Goal: Information Seeking & Learning: Learn about a topic

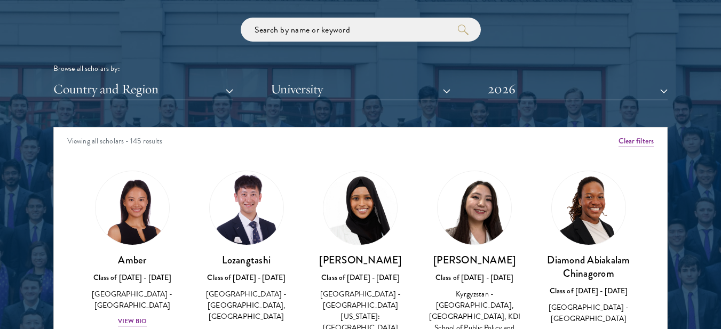
scroll to position [1269, 0]
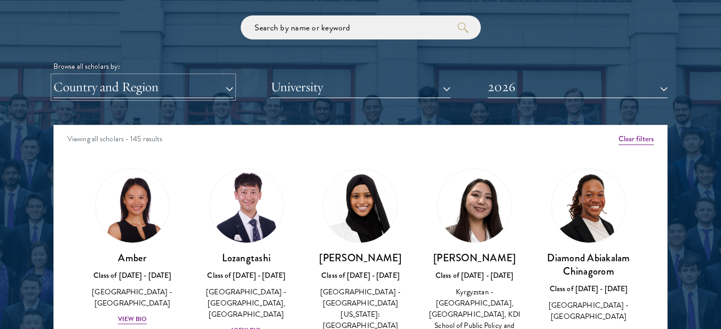
click at [173, 81] on button "Country and Region" at bounding box center [143, 87] width 180 height 22
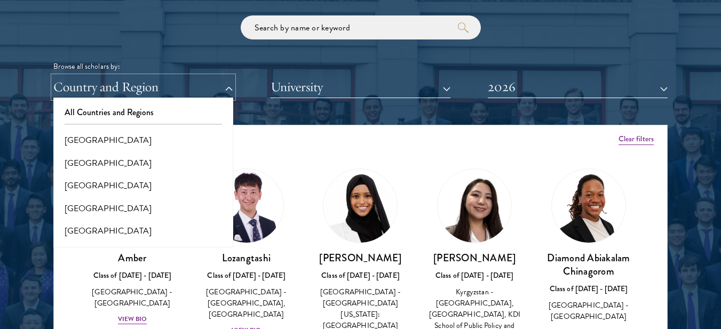
click at [114, 81] on button "Country and Region" at bounding box center [143, 87] width 180 height 22
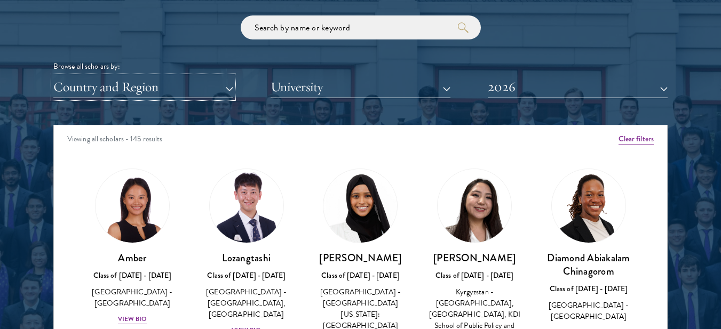
click at [114, 82] on button "Country and Region" at bounding box center [143, 87] width 180 height 22
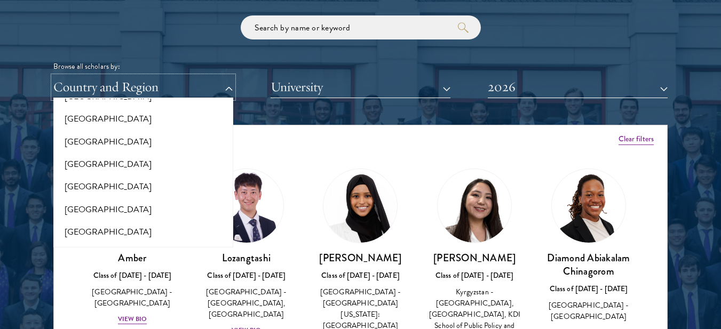
scroll to position [1511, 0]
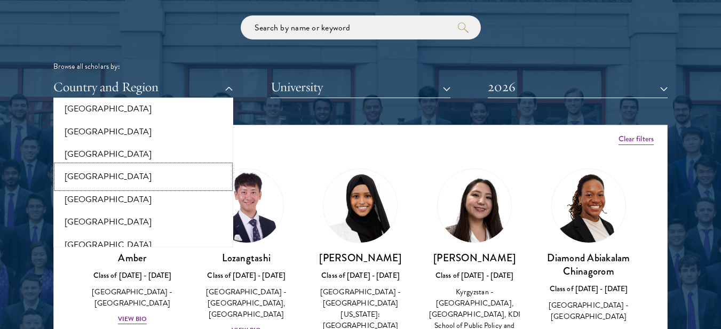
click at [97, 166] on button "[GEOGRAPHIC_DATA]" at bounding box center [143, 176] width 173 height 22
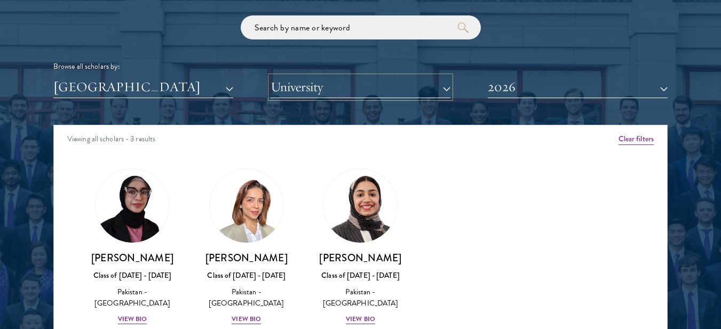
click at [333, 90] on button "University" at bounding box center [360, 87] width 180 height 22
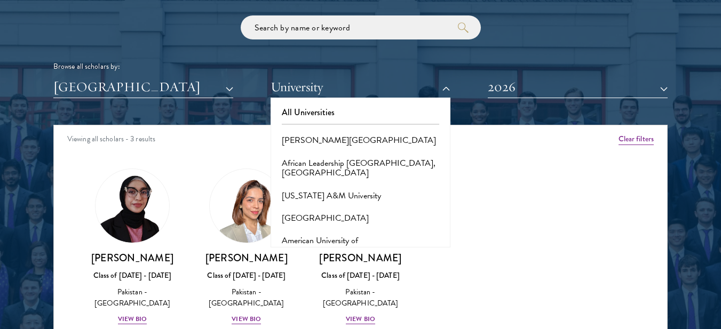
click at [513, 164] on div "Amber Class of [DATE] - [DATE] [GEOGRAPHIC_DATA] - [GEOGRAPHIC_DATA] View Bio C…" at bounding box center [360, 256] width 613 height 202
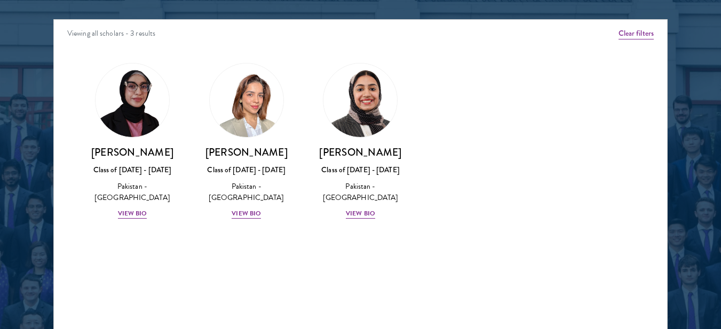
scroll to position [1376, 0]
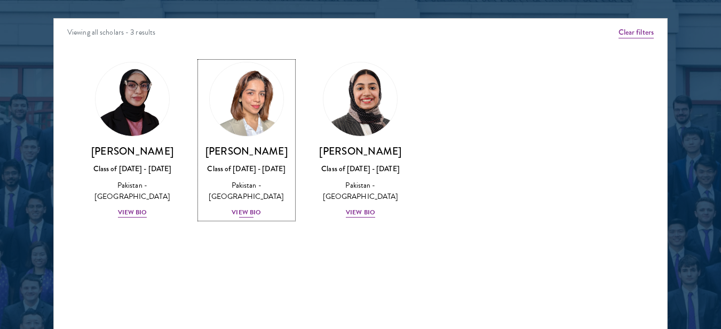
click at [252, 208] on div "View Bio" at bounding box center [245, 212] width 29 height 10
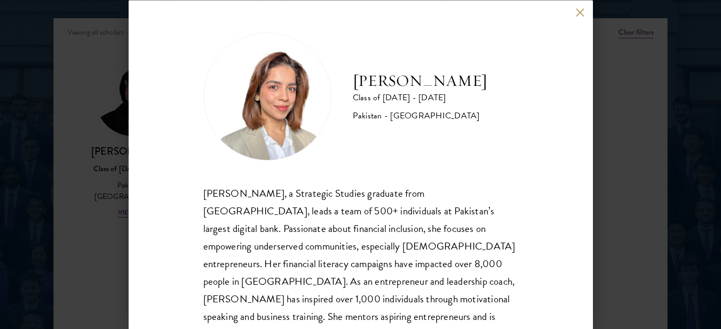
click at [336, 211] on div "[PERSON_NAME], a Strategic Studies graduate from [GEOGRAPHIC_DATA], leads a tea…" at bounding box center [360, 281] width 315 height 194
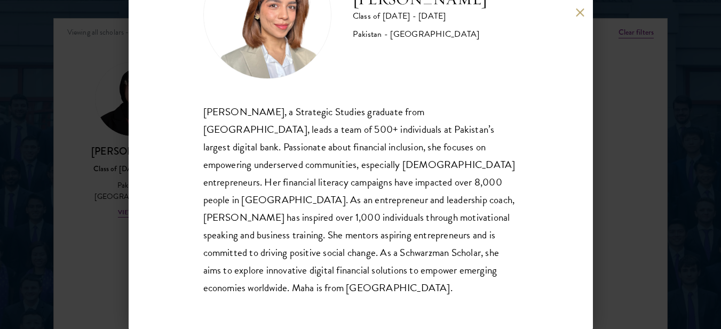
scroll to position [1398, 0]
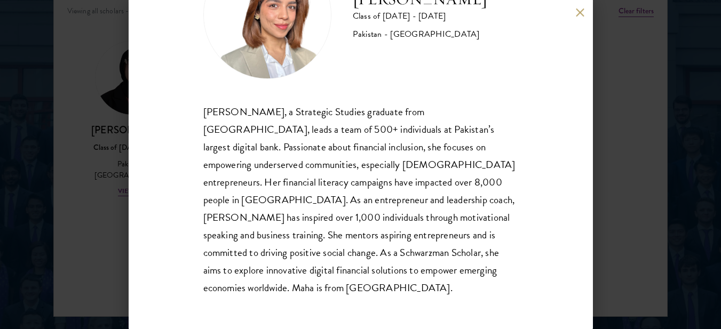
click at [623, 165] on div "[PERSON_NAME] Class of [DATE] - [DATE] Pakistan - [GEOGRAPHIC_DATA] [PERSON_NAM…" at bounding box center [360, 164] width 721 height 329
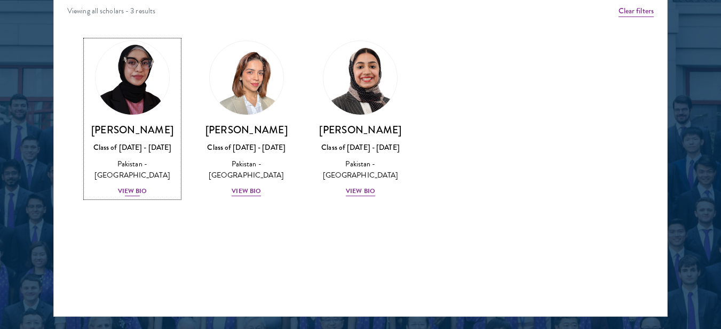
click at [123, 186] on div "View Bio" at bounding box center [132, 191] width 29 height 10
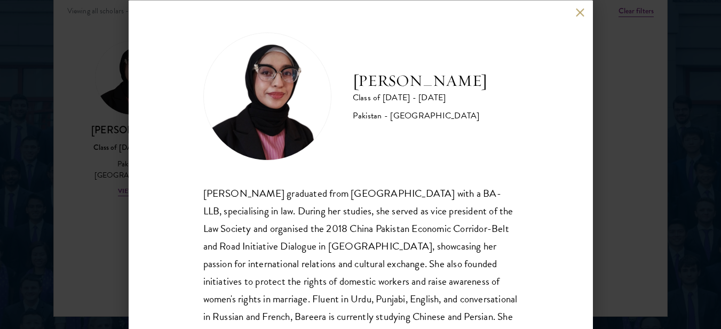
click at [297, 210] on div "[PERSON_NAME] graduated from [GEOGRAPHIC_DATA] with a BA-LLB, specialising in l…" at bounding box center [360, 281] width 315 height 194
click at [408, 240] on div "[PERSON_NAME] graduated from [GEOGRAPHIC_DATA] with a BA-LLB, specialising in l…" at bounding box center [360, 281] width 315 height 194
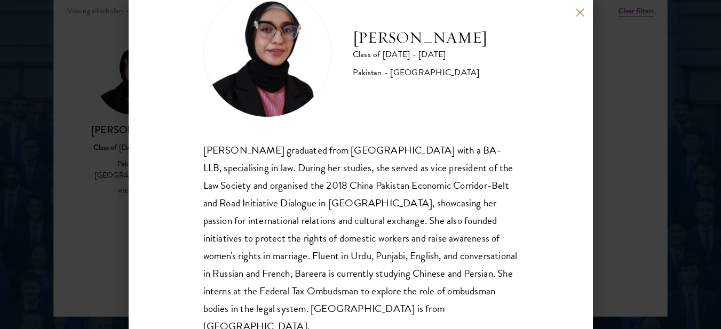
scroll to position [63, 0]
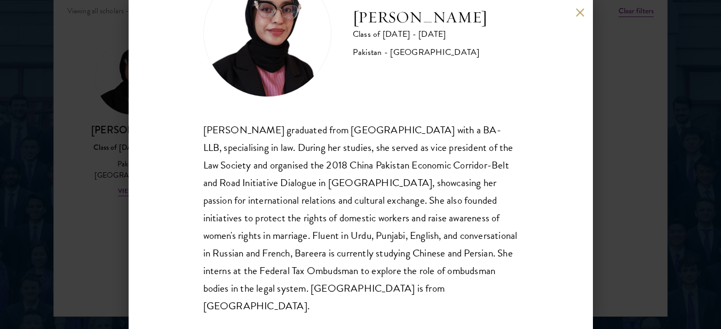
click at [651, 137] on div "Bree Javed Class of [DATE] - [DATE] [GEOGRAPHIC_DATA] - [GEOGRAPHIC_DATA] [PERS…" at bounding box center [360, 164] width 721 height 329
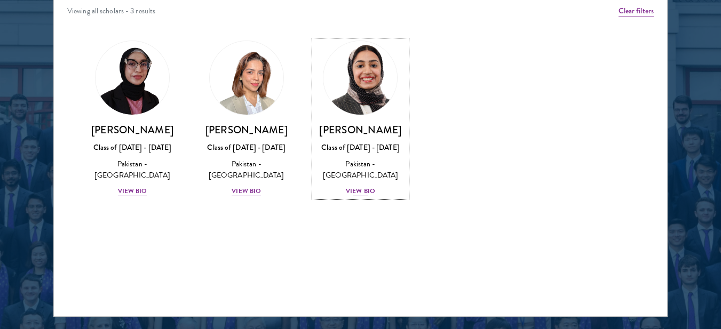
click at [358, 186] on div "View Bio" at bounding box center [360, 191] width 29 height 10
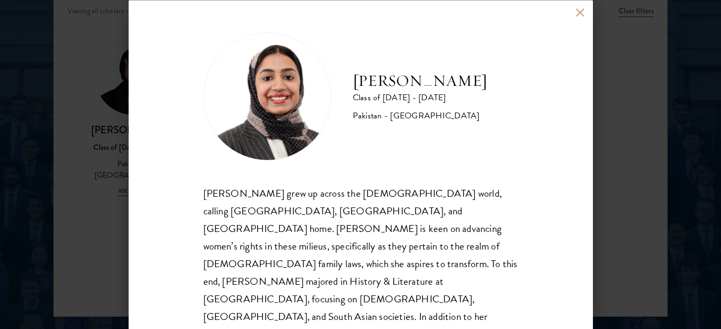
click at [396, 226] on div "[PERSON_NAME] grew up across the [DEMOGRAPHIC_DATA] world, calling [GEOGRAPHIC_…" at bounding box center [360, 290] width 315 height 212
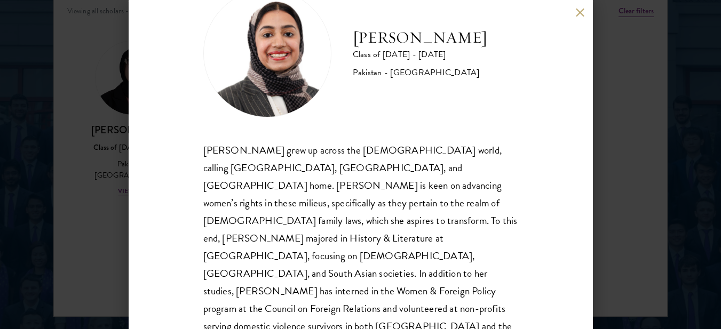
scroll to position [45, 0]
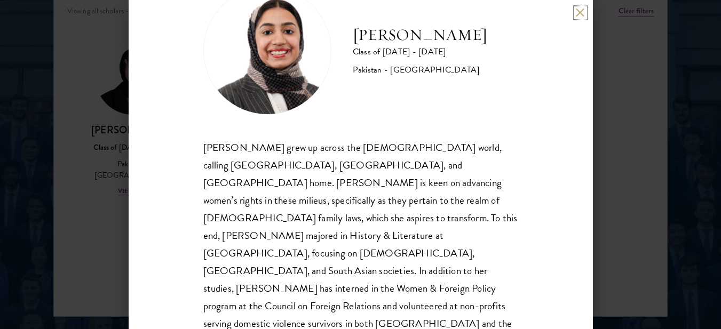
click at [581, 14] on button at bounding box center [580, 12] width 9 height 9
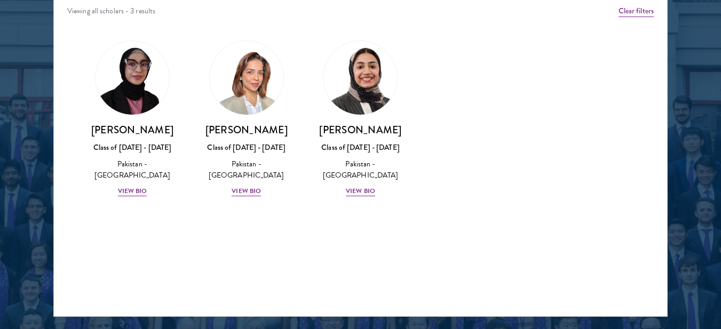
click at [553, 77] on div "Amber Class of [DATE] - [DATE] [GEOGRAPHIC_DATA] - [GEOGRAPHIC_DATA] View Bio C…" at bounding box center [360, 128] width 613 height 202
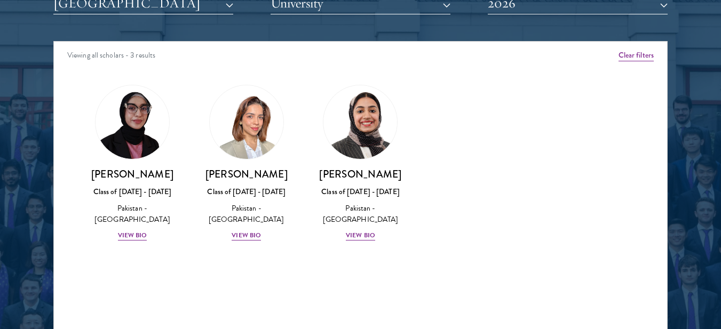
scroll to position [1355, 0]
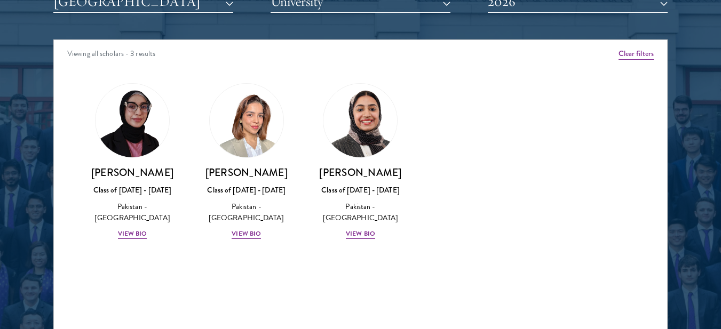
click at [121, 54] on div "Viewing all scholars - 3 results" at bounding box center [360, 55] width 613 height 30
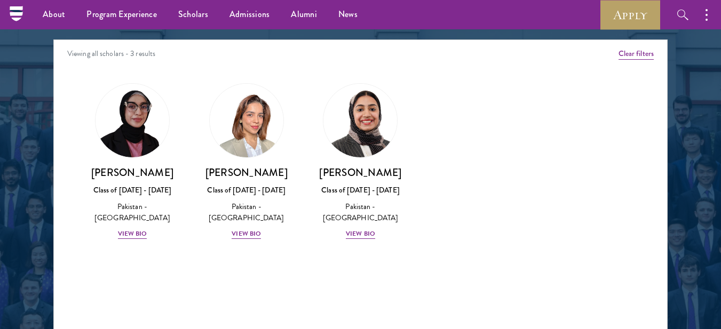
scroll to position [1067, 0]
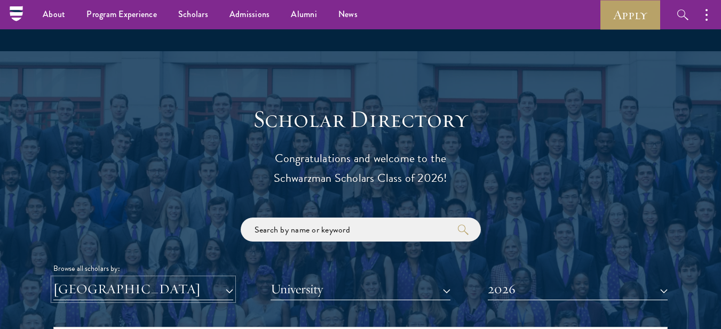
click at [140, 297] on button "[GEOGRAPHIC_DATA]" at bounding box center [143, 289] width 180 height 22
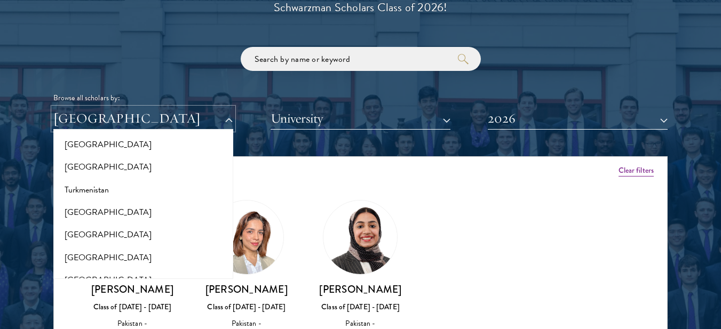
scroll to position [2127, 0]
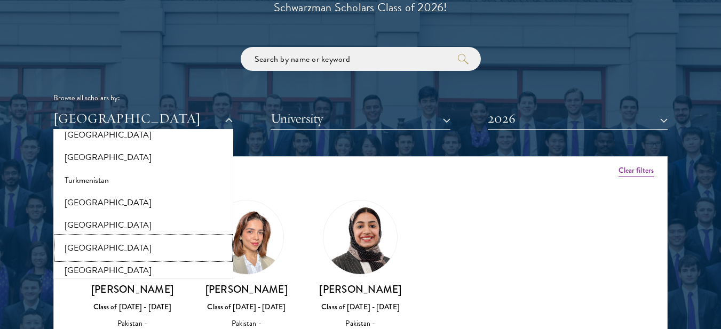
click at [122, 242] on button "[GEOGRAPHIC_DATA]" at bounding box center [143, 248] width 173 height 22
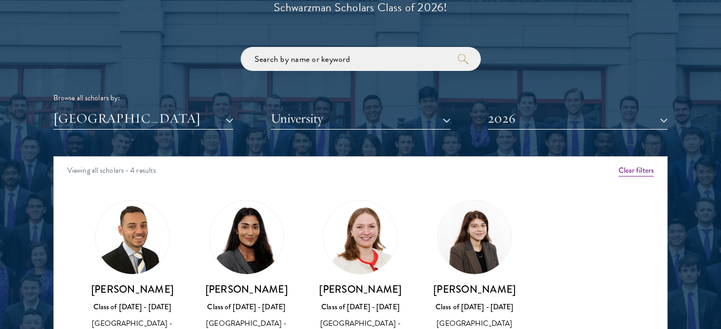
click at [23, 234] on div at bounding box center [360, 205] width 721 height 649
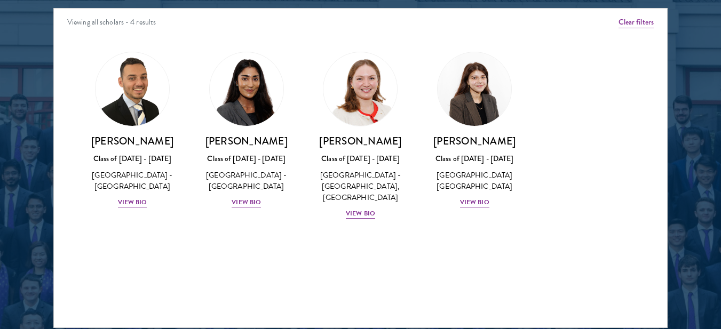
scroll to position [1387, 0]
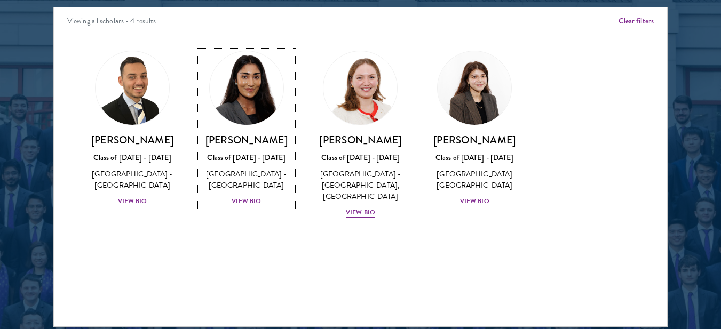
click at [255, 201] on div "View Bio" at bounding box center [245, 201] width 29 height 10
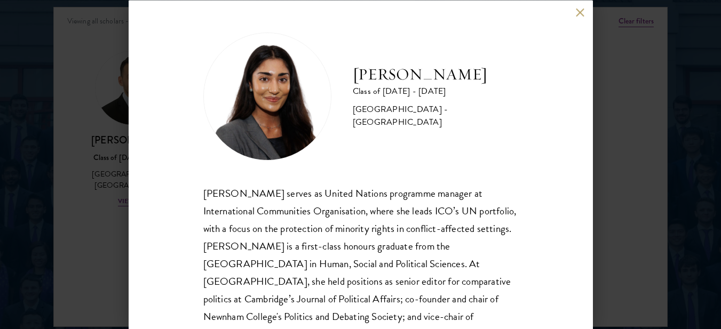
click at [312, 221] on div "[PERSON_NAME] serves as United Nations programme manager at International Commu…" at bounding box center [360, 290] width 315 height 212
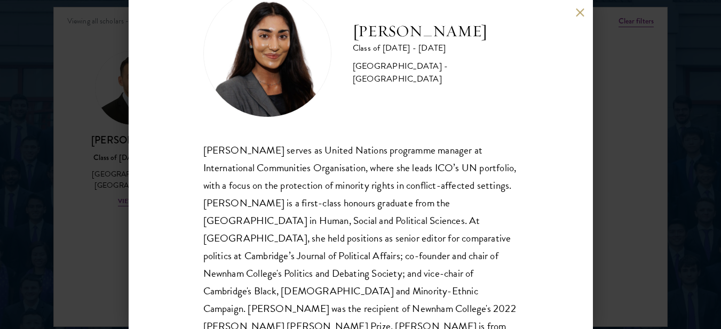
scroll to position [63, 0]
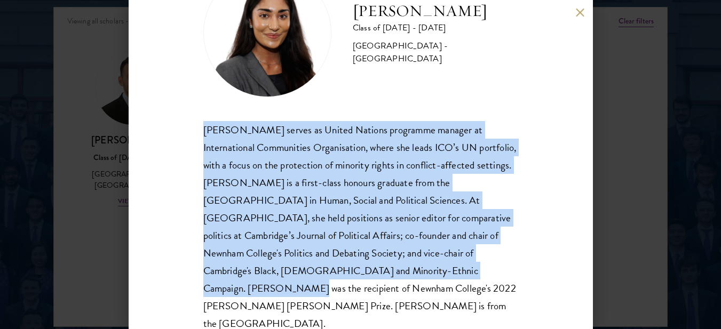
drag, startPoint x: 202, startPoint y: 127, endPoint x: 420, endPoint y: 270, distance: 260.4
click at [420, 270] on div "[PERSON_NAME] Class of [DATE] - [DATE] [GEOGRAPHIC_DATA] - [GEOGRAPHIC_DATA] [P…" at bounding box center [361, 164] width 464 height 329
click at [577, 14] on button at bounding box center [580, 12] width 9 height 9
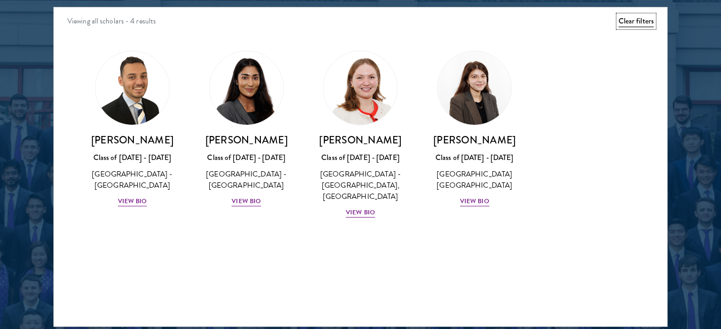
click at [641, 23] on button "Clear filters" at bounding box center [635, 21] width 35 height 12
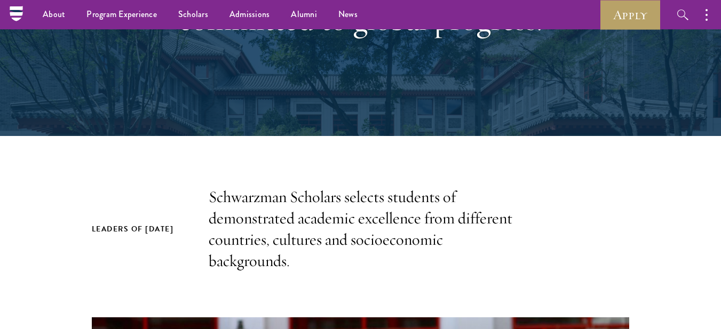
scroll to position [341, 0]
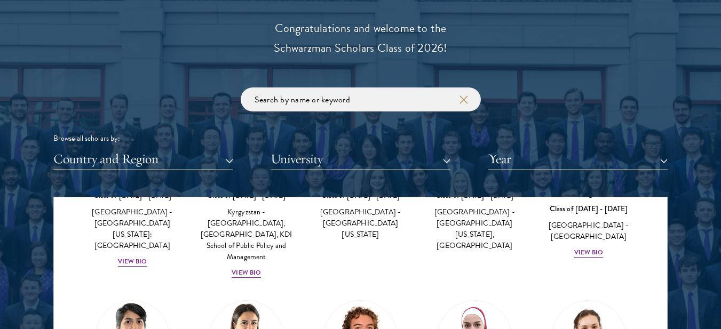
scroll to position [1219, 0]
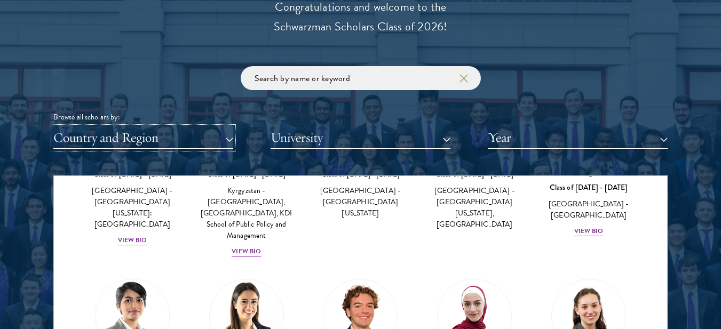
click at [181, 134] on button "Country and Region" at bounding box center [143, 138] width 180 height 22
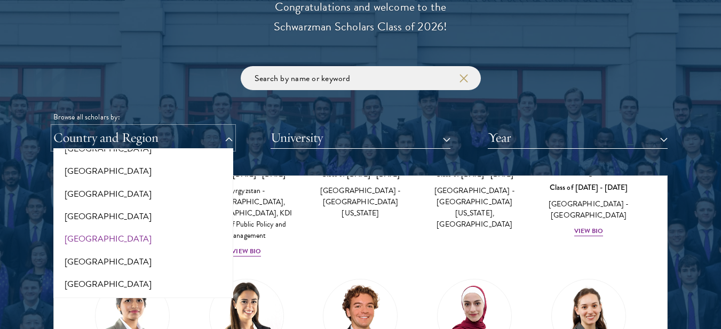
scroll to position [1479, 0]
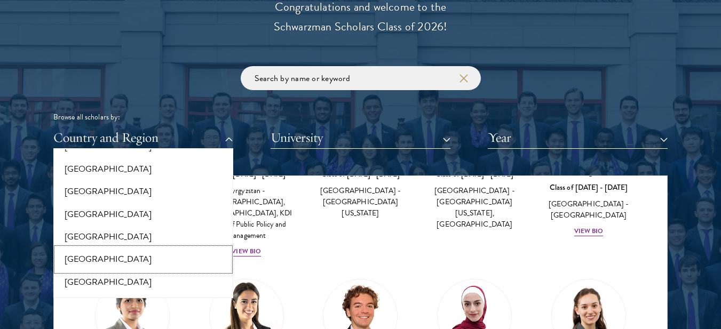
click at [82, 250] on button "[GEOGRAPHIC_DATA]" at bounding box center [143, 259] width 173 height 22
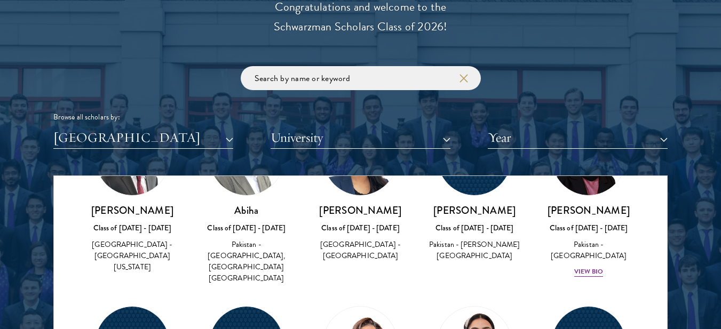
scroll to position [80, 0]
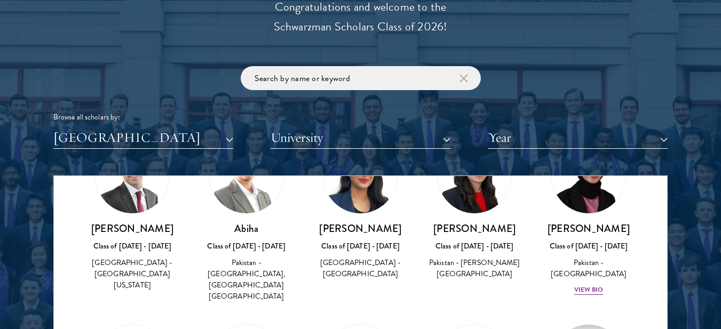
click at [23, 244] on div at bounding box center [360, 224] width 721 height 649
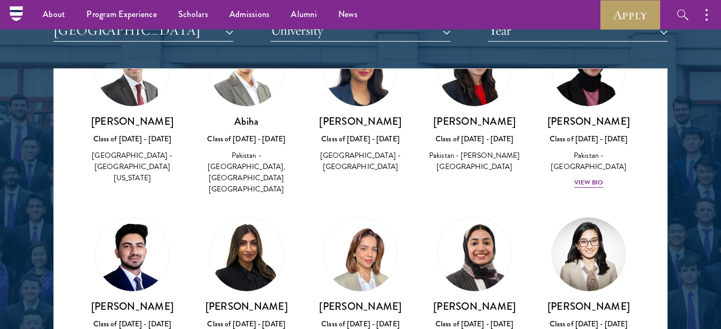
scroll to position [1326, 0]
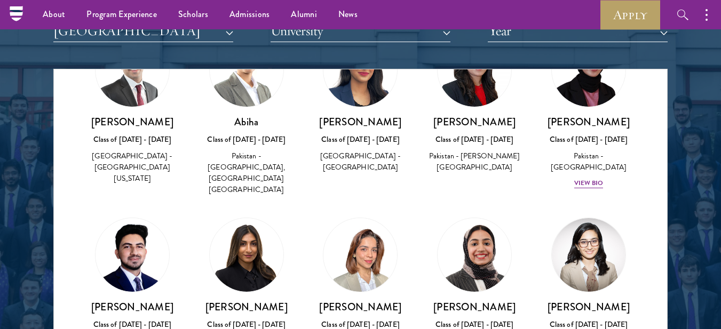
click at [461, 171] on div "Pakistan - [PERSON_NAME][GEOGRAPHIC_DATA]" at bounding box center [474, 161] width 93 height 22
click at [480, 134] on div "Class of [DATE] - [DATE]" at bounding box center [474, 139] width 93 height 11
click at [626, 220] on div "[PERSON_NAME] Class of [DATE] - [DATE] [GEOGRAPHIC_DATA] - [GEOGRAPHIC_DATA]" at bounding box center [588, 288] width 93 height 141
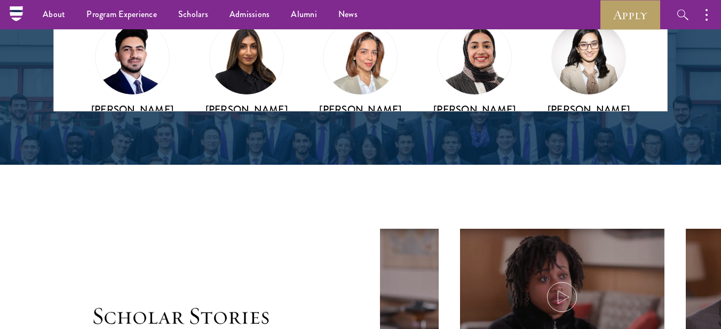
scroll to position [1518, 0]
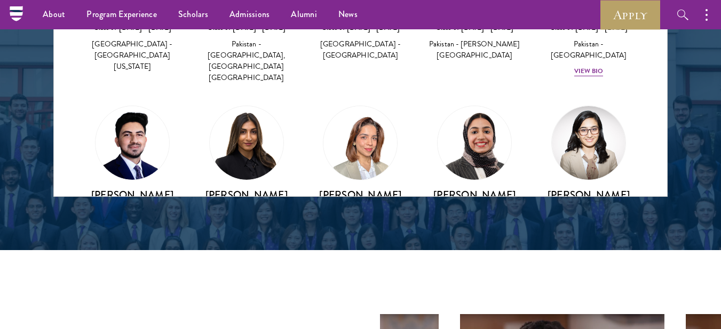
click at [637, 173] on div "[PERSON_NAME] Class of [DATE] - [DATE] [GEOGRAPHIC_DATA] - [GEOGRAPHIC_DATA]" at bounding box center [588, 176] width 114 height 163
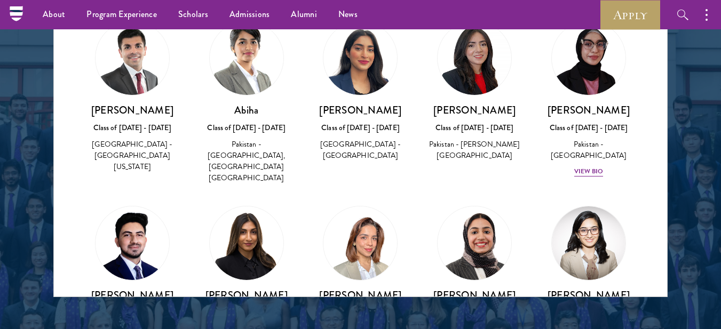
scroll to position [1390, 0]
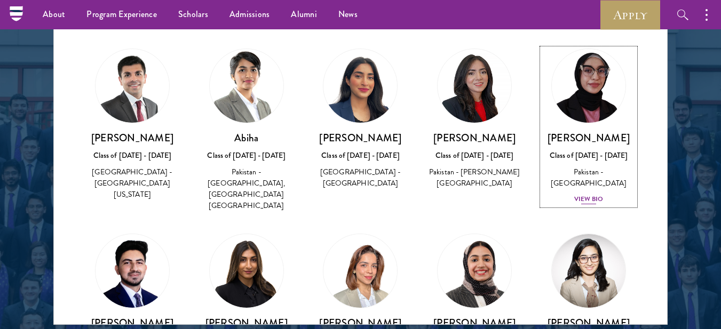
click at [589, 194] on div "View Bio" at bounding box center [588, 199] width 29 height 10
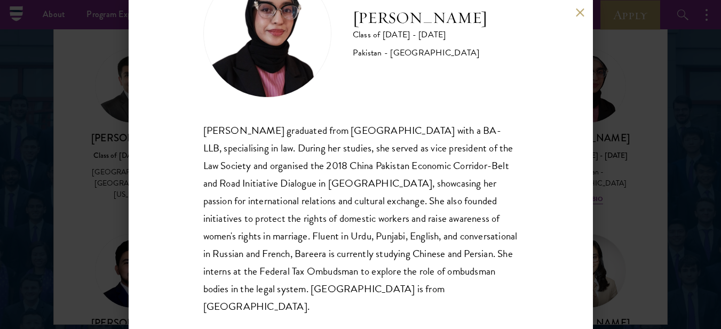
scroll to position [63, 0]
click at [386, 183] on div "[PERSON_NAME] graduated from [GEOGRAPHIC_DATA] with a BA-LLB, specialising in l…" at bounding box center [360, 218] width 315 height 194
click at [252, 129] on div "[PERSON_NAME] graduated from [GEOGRAPHIC_DATA] with a BA-LLB, specialising in l…" at bounding box center [360, 218] width 315 height 194
click at [581, 15] on button at bounding box center [580, 12] width 9 height 9
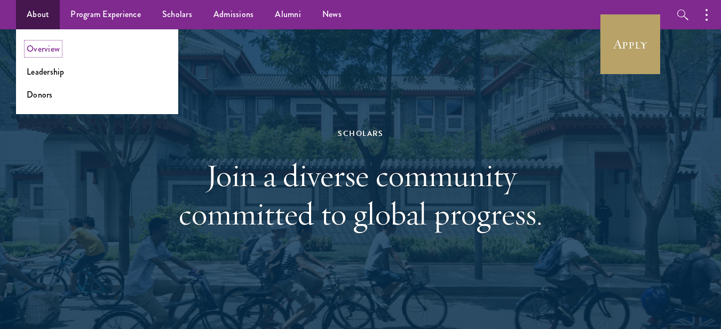
click at [51, 53] on link "Overview" at bounding box center [43, 49] width 33 height 12
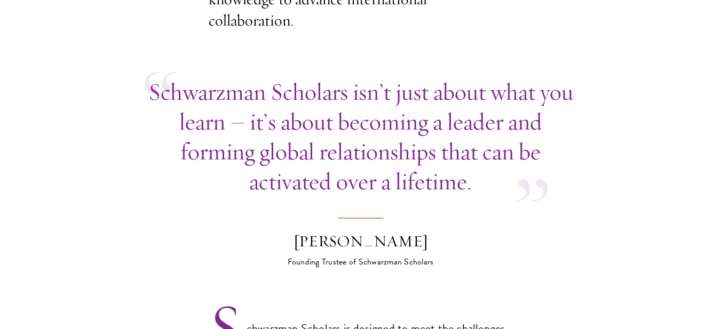
scroll to position [499, 0]
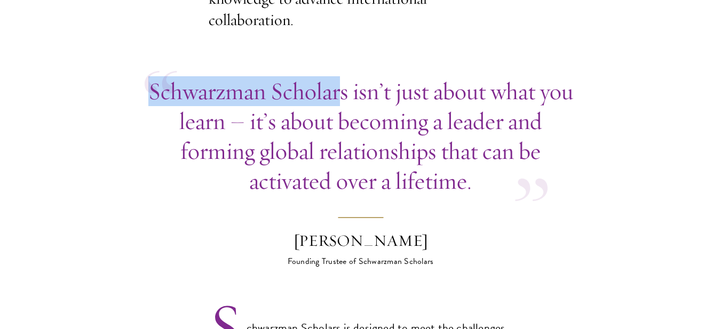
drag, startPoint x: 147, startPoint y: 68, endPoint x: 341, endPoint y: 75, distance: 194.3
click at [341, 76] on div "Schwarzman Scholars isn’t just about what you learn – it’s about becoming a lea…" at bounding box center [361, 135] width 432 height 119
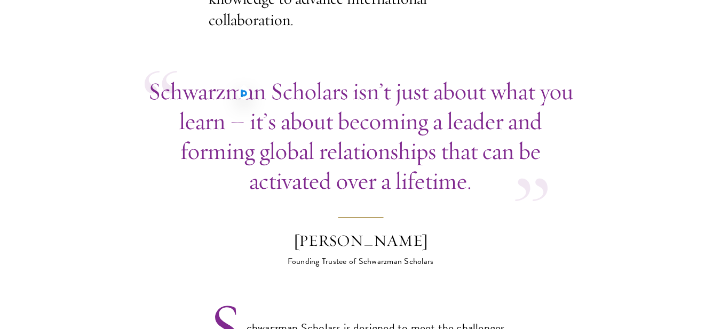
click at [266, 218] on blockquote "Schwarzman Scholars isn’t just about what you learn – it’s about becoming a lea…" at bounding box center [361, 171] width 432 height 191
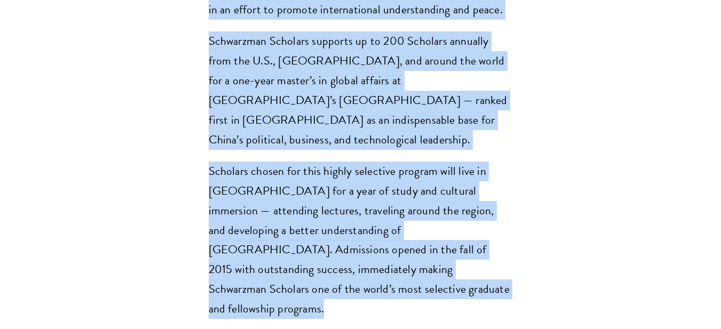
scroll to position [883, 0]
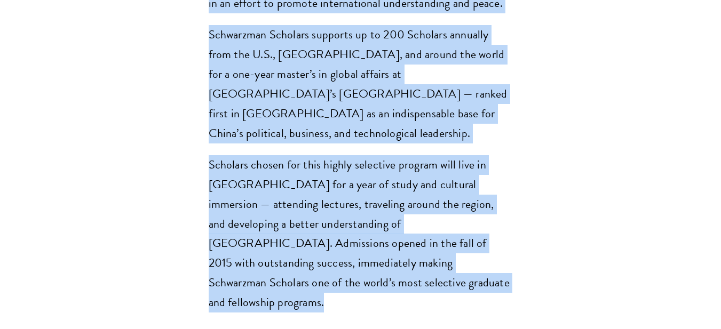
drag, startPoint x: 342, startPoint y: 173, endPoint x: 416, endPoint y: 273, distance: 124.0
click at [416, 273] on section "Opportunity in China Gain firsthand experience in China, one of the world's mos…" at bounding box center [360, 180] width 721 height 1365
copy section "chwarzman Scholars is designed to meet the challenges of the 21st century and b…"
